Goal: Task Accomplishment & Management: Manage account settings

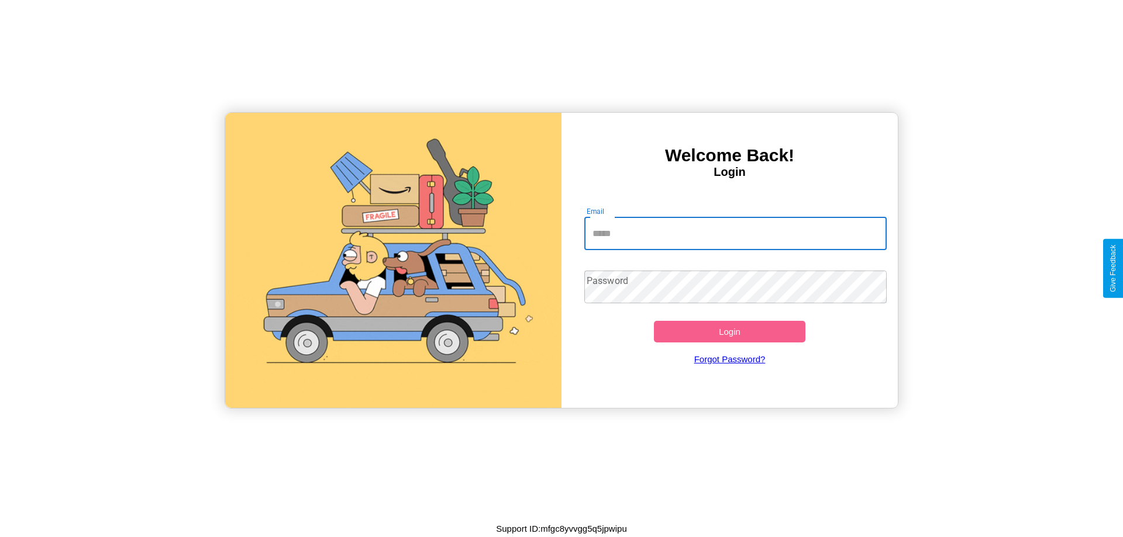
click at [735, 233] on input "Email" at bounding box center [735, 234] width 303 height 33
type input "**********"
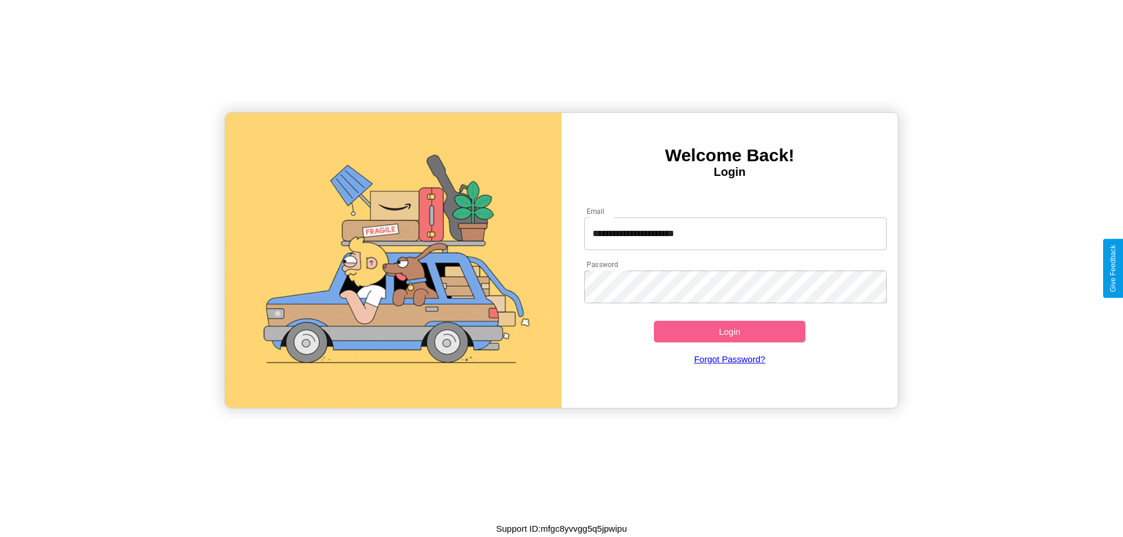
click at [729, 332] on button "Login" at bounding box center [729, 332] width 151 height 22
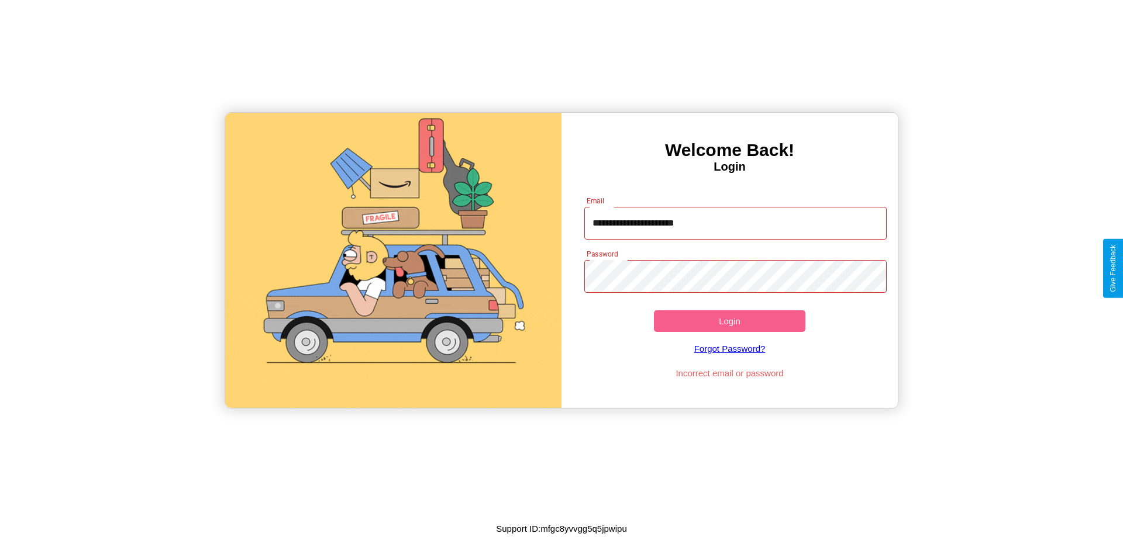
click at [729, 321] on button "Login" at bounding box center [729, 321] width 151 height 22
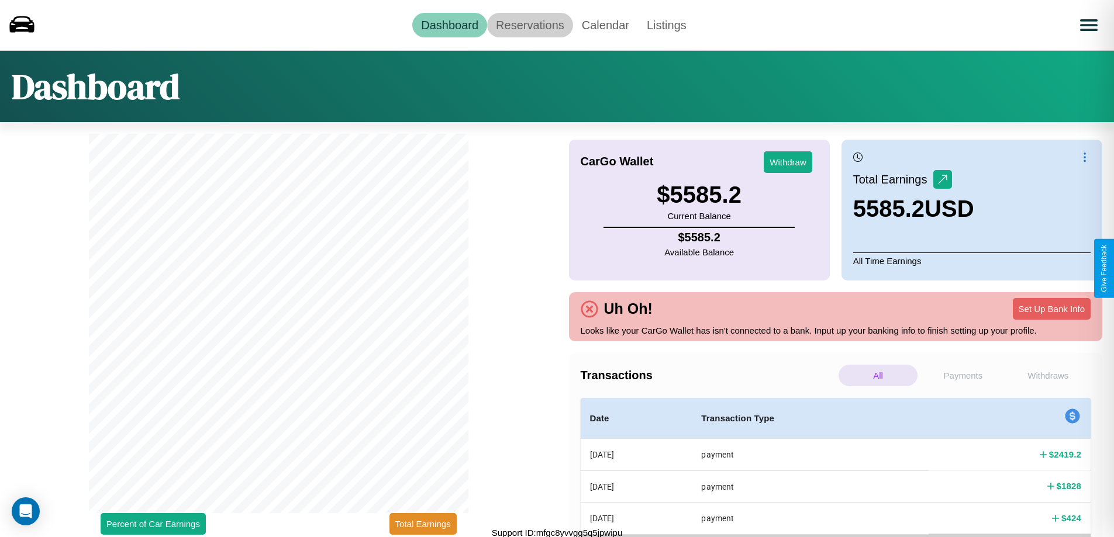
click at [530, 25] on link "Reservations" at bounding box center [530, 25] width 86 height 25
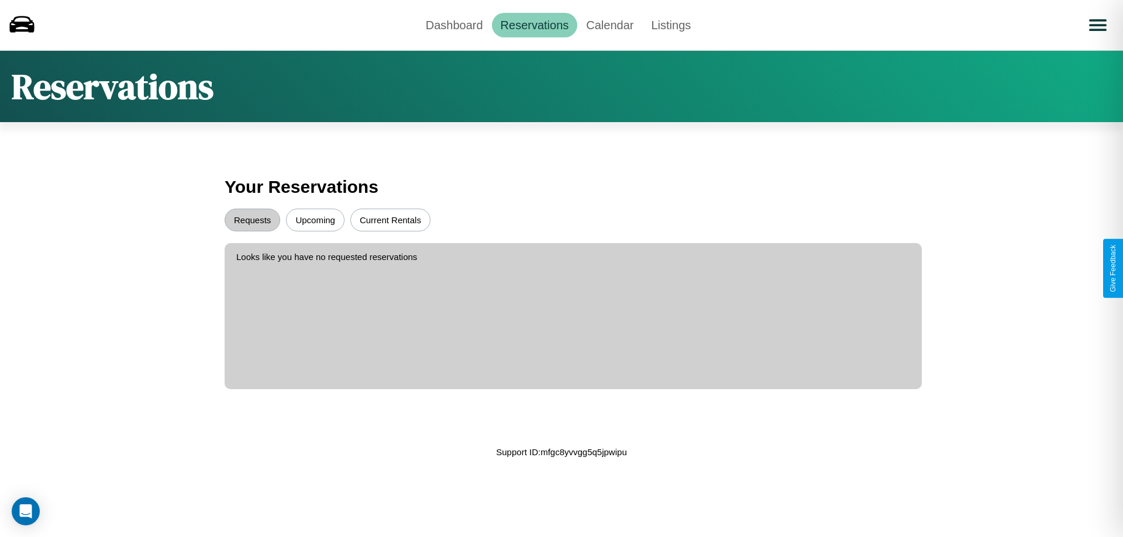
click at [315, 220] on button "Upcoming" at bounding box center [315, 220] width 58 height 23
click at [252, 220] on button "Requests" at bounding box center [253, 220] width 56 height 23
click at [454, 25] on link "Dashboard" at bounding box center [454, 25] width 75 height 25
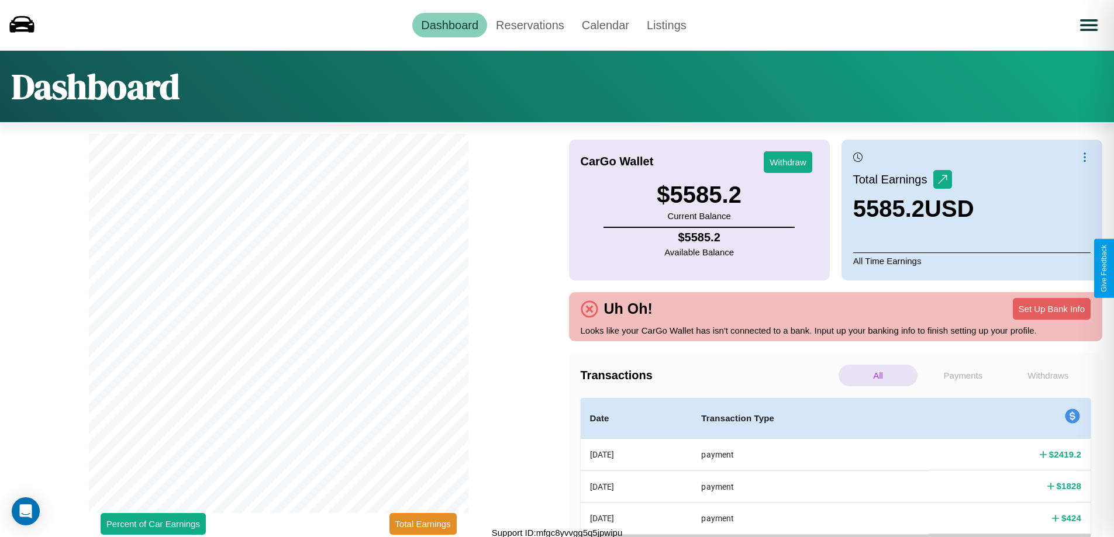
click at [962, 375] on p "Payments" at bounding box center [962, 376] width 79 height 22
click at [878, 375] on p "All" at bounding box center [877, 376] width 79 height 22
click at [962, 375] on p "Payments" at bounding box center [962, 376] width 79 height 22
click at [788, 162] on button "Withdraw" at bounding box center [788, 162] width 49 height 22
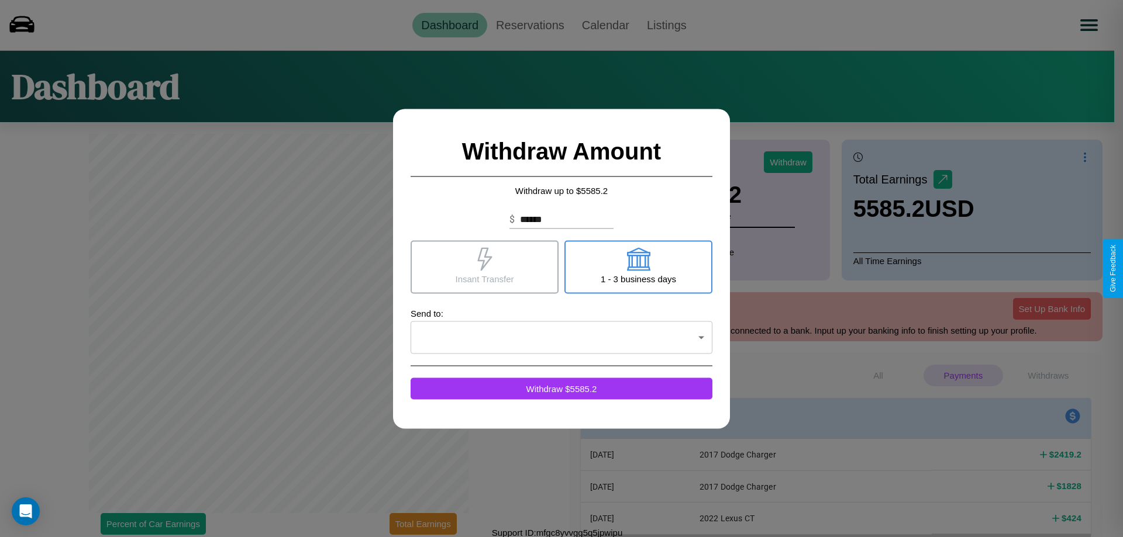
click at [638, 267] on icon at bounding box center [637, 258] width 23 height 23
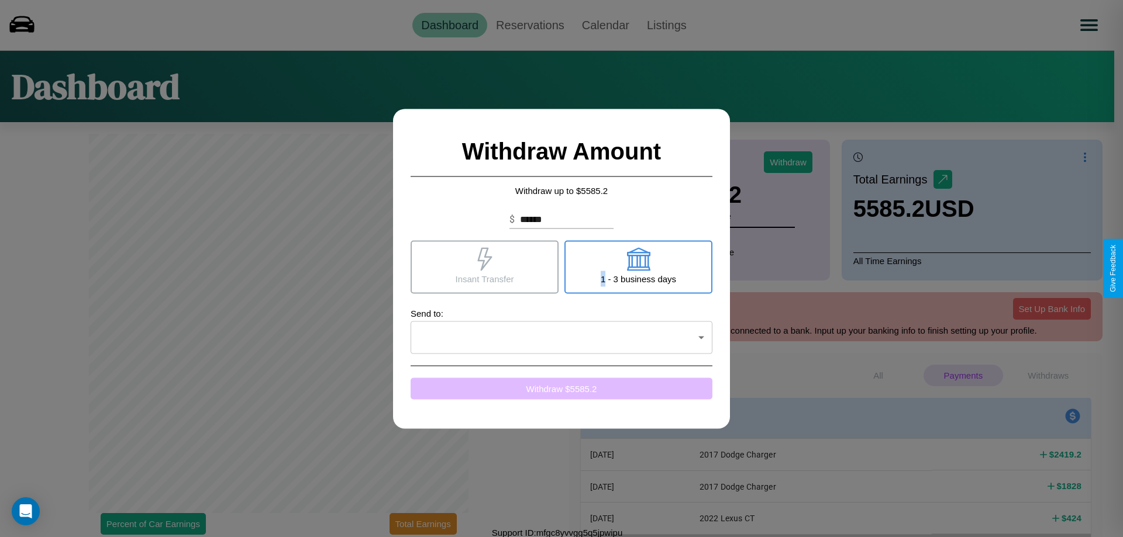
click at [561, 388] on button "Withdraw $ 5585.2" at bounding box center [561, 389] width 302 height 22
